Goal: Task Accomplishment & Management: Complete application form

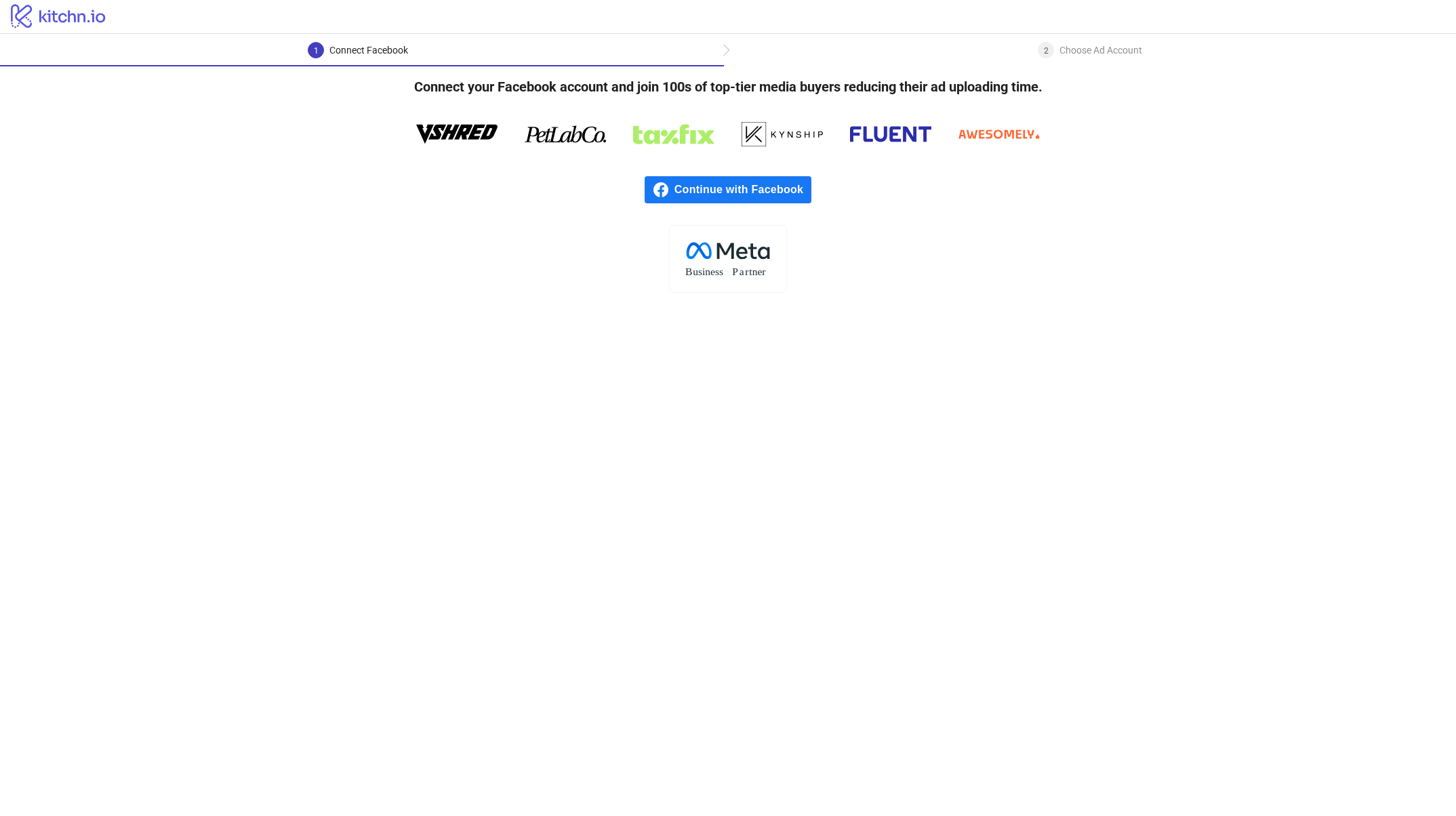
click at [729, 187] on span "Continue with Facebook" at bounding box center [743, 190] width 137 height 27
click at [730, 187] on span "Continue with Facebook" at bounding box center [743, 190] width 137 height 27
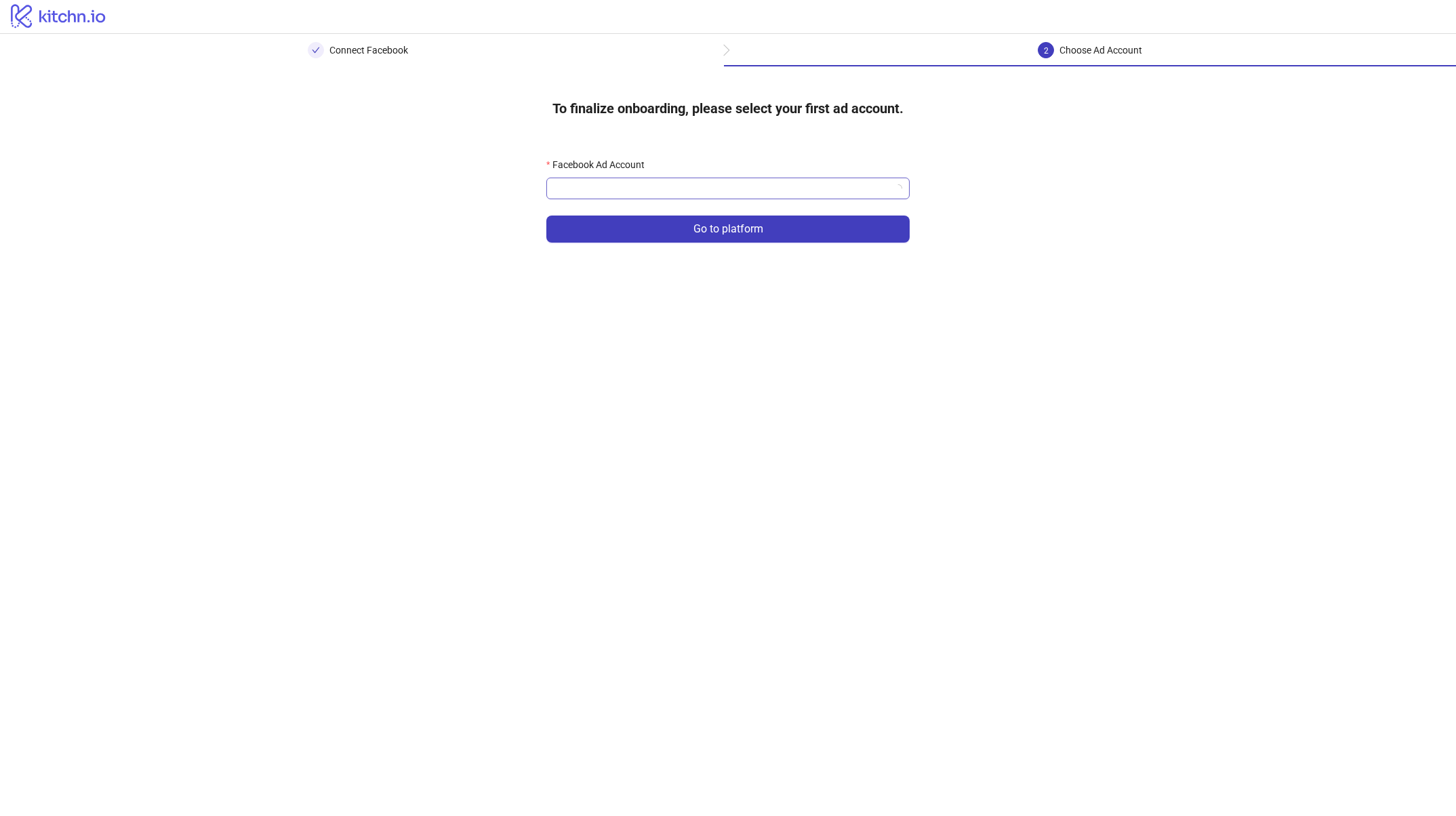
click at [832, 191] on input "Facebook Ad Account" at bounding box center [721, 188] width 335 height 20
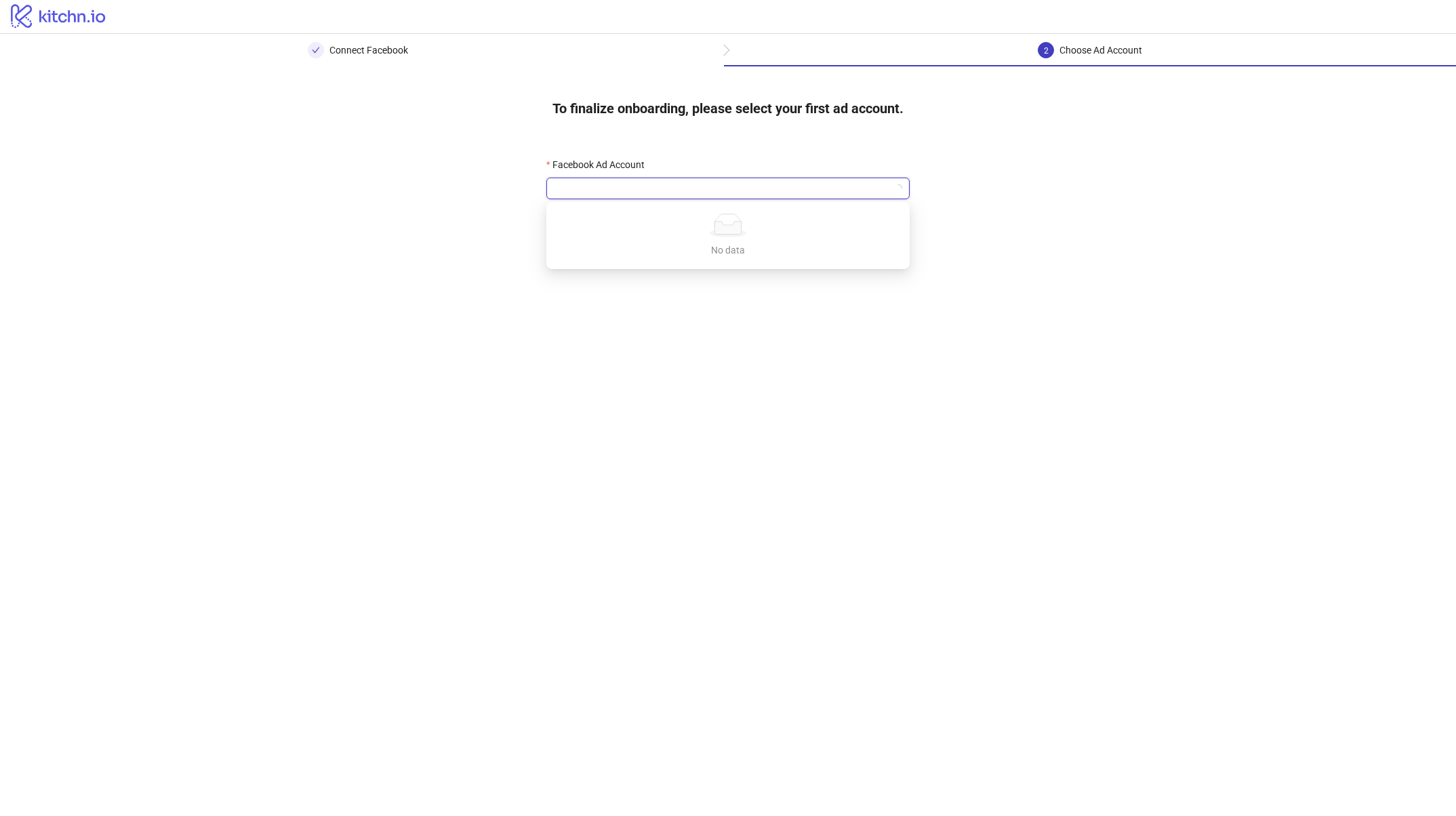
click at [1086, 201] on div "To finalize onboarding, please select your first ad account. Facebook Ad Accoun…" at bounding box center [728, 173] width 1456 height 214
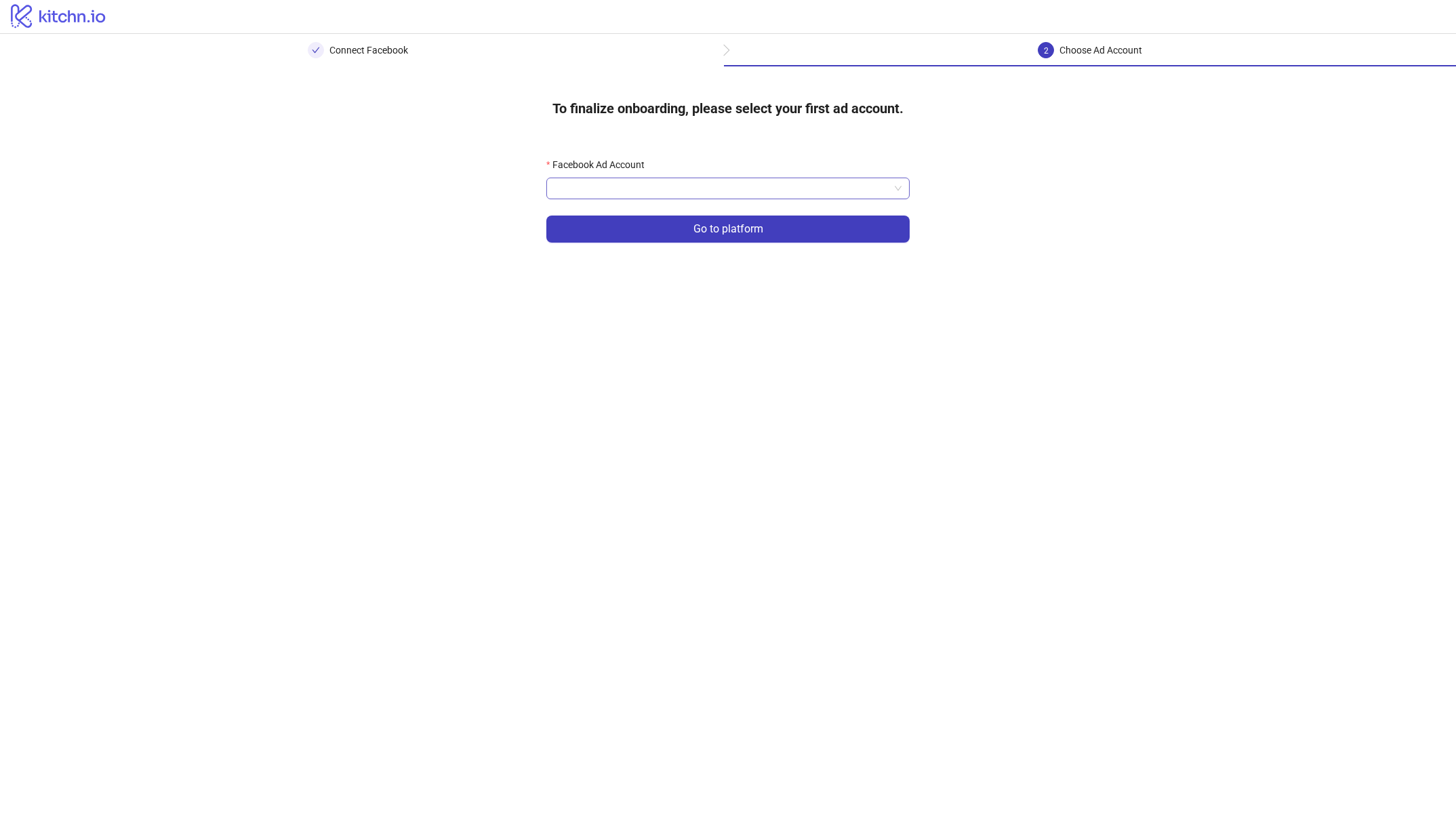
click at [878, 190] on input "Facebook Ad Account" at bounding box center [721, 188] width 335 height 20
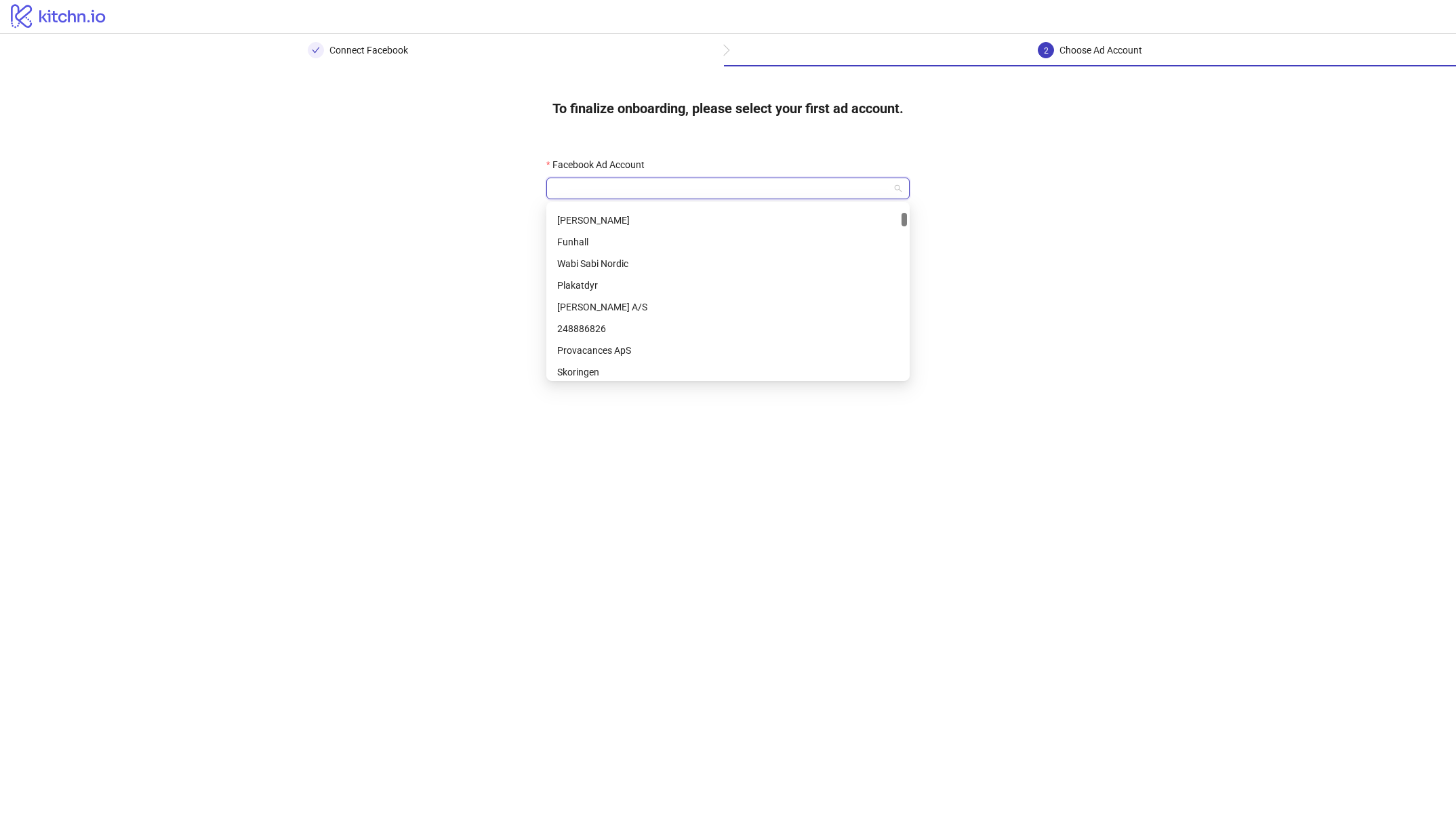
scroll to position [198, 0]
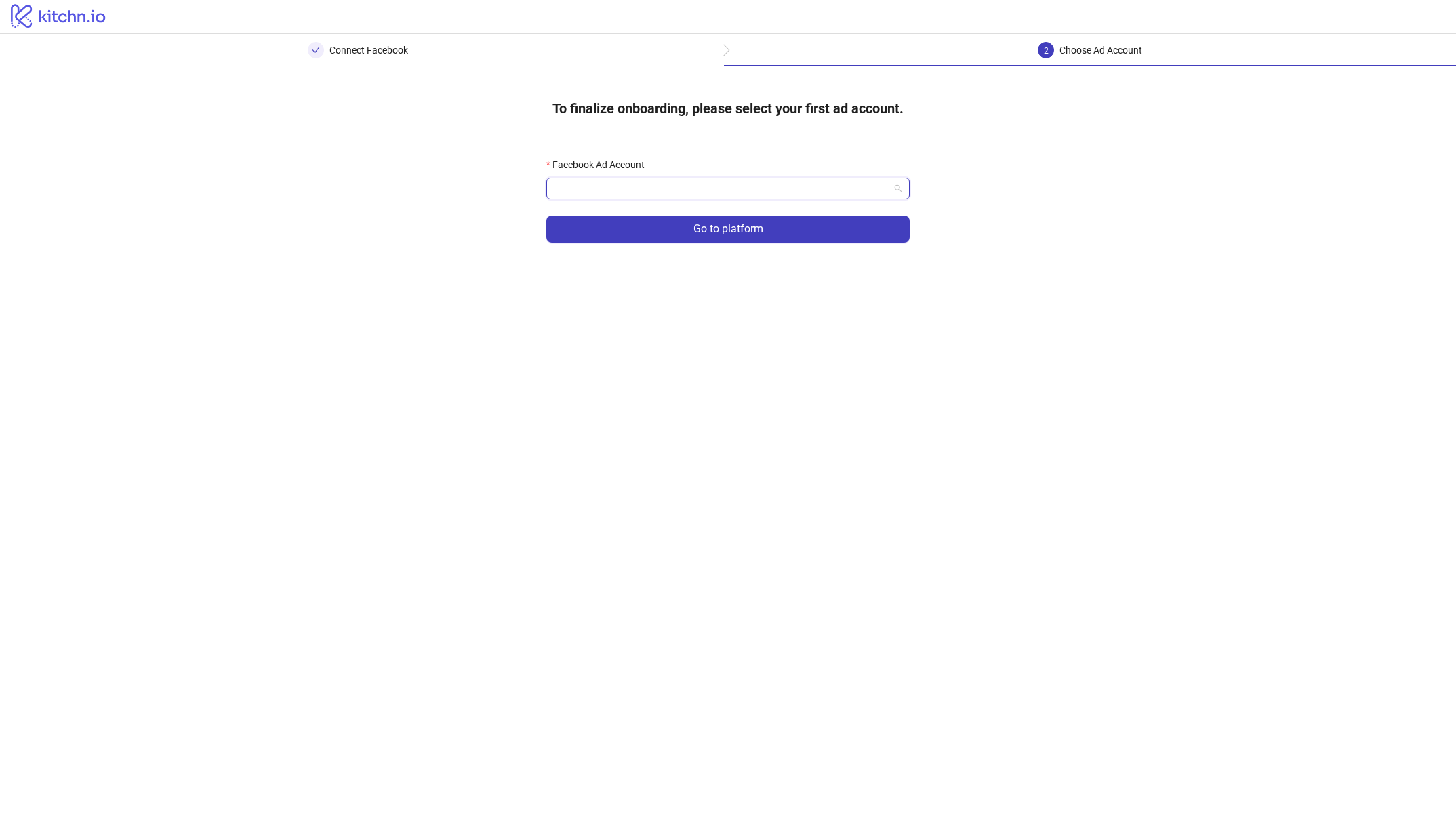
click at [830, 196] on input "Facebook Ad Account" at bounding box center [721, 188] width 335 height 20
click at [847, 189] on input "Facebook Ad Account" at bounding box center [721, 188] width 335 height 20
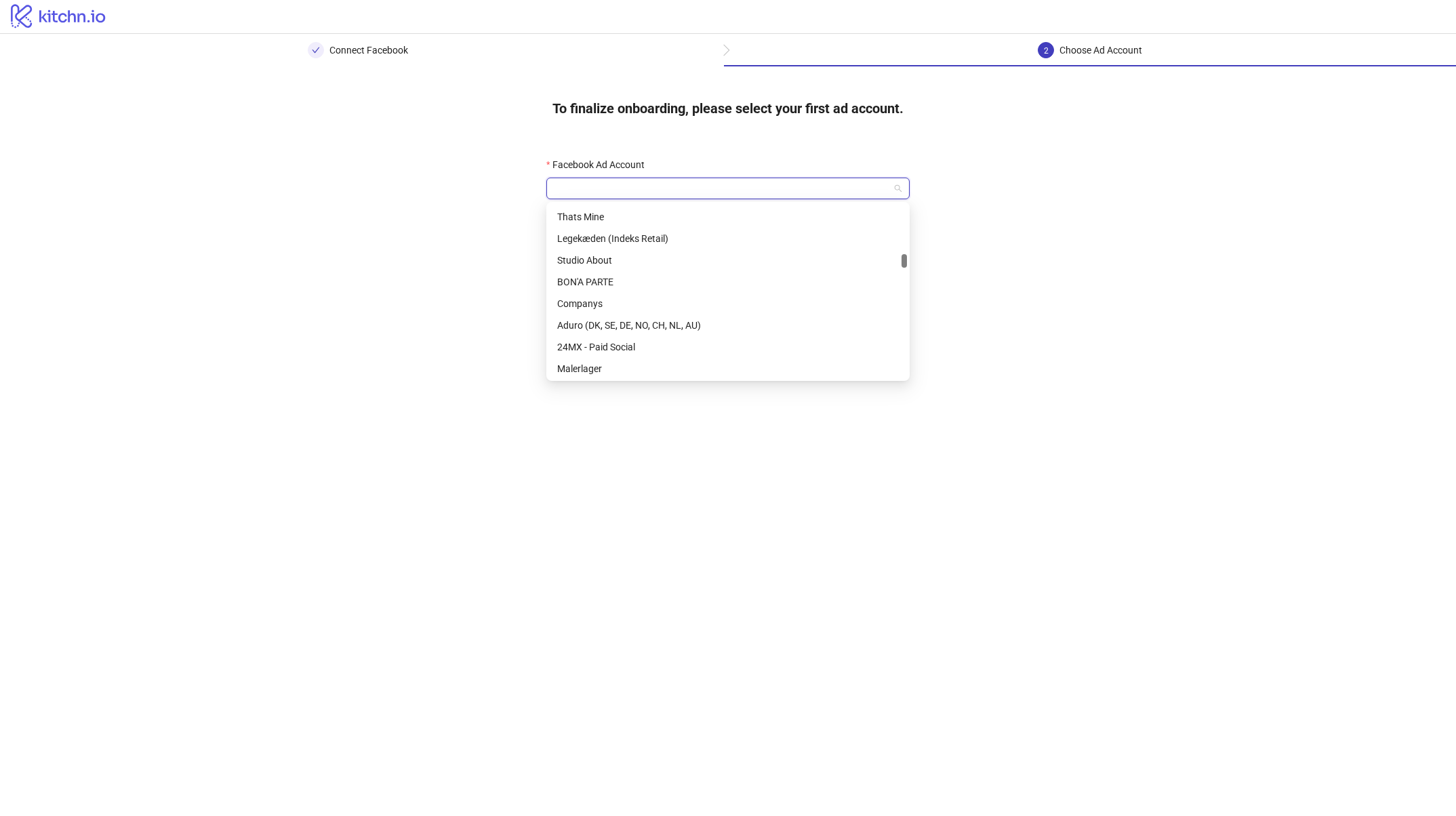
scroll to position [1133, 0]
click at [626, 277] on div "BON'A PARTE" at bounding box center [728, 276] width 341 height 15
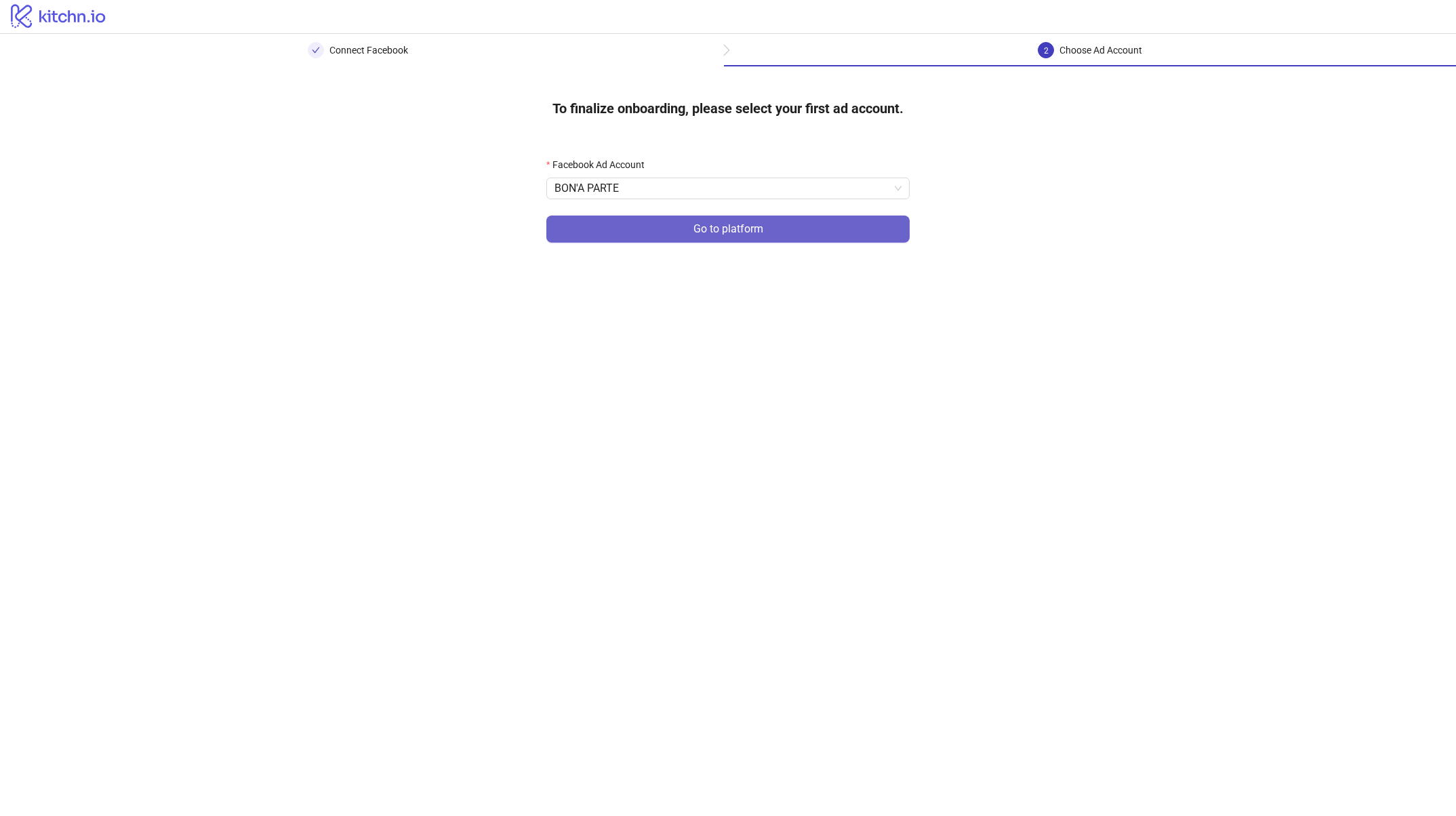
click at [728, 223] on span "Go to platform" at bounding box center [728, 229] width 70 height 12
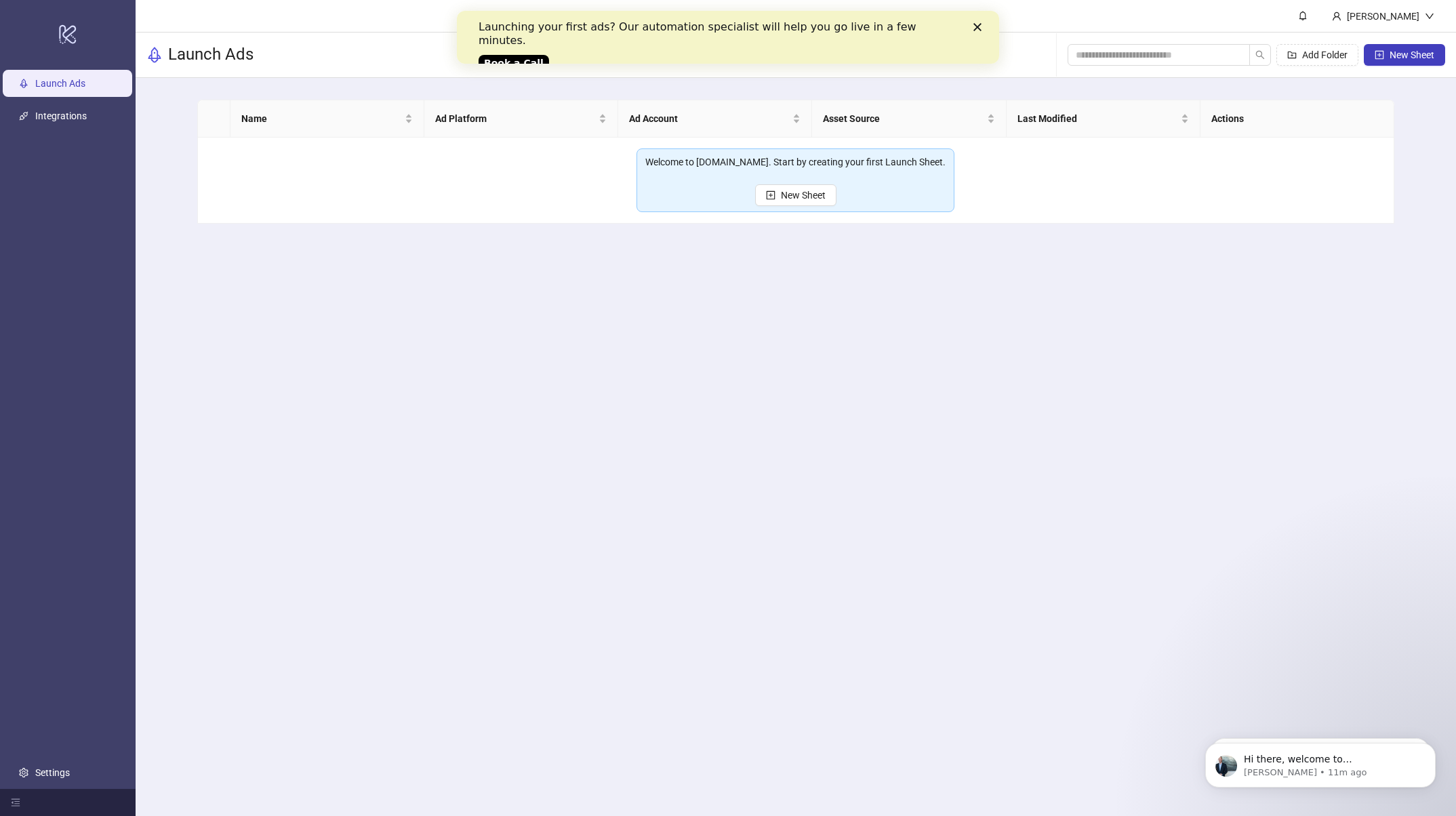
click at [345, 363] on main "[PERSON_NAME] Launch Ads Add Folder New Sheet Name Ad Platform Ad Account Asset…" at bounding box center [796, 408] width 1321 height 816
